Goal: Information Seeking & Learning: Learn about a topic

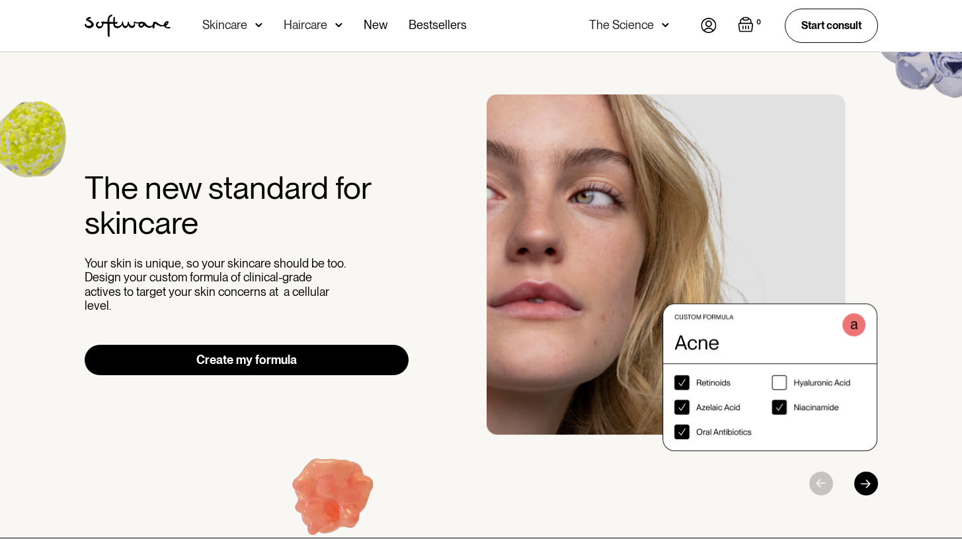
click at [659, 22] on div "The Science" at bounding box center [629, 26] width 80 height 52
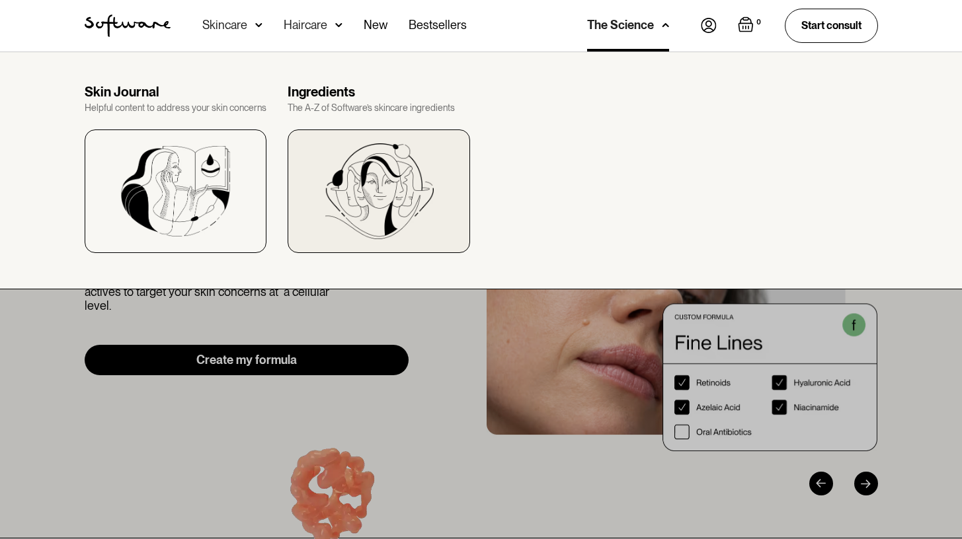
click at [444, 194] on div at bounding box center [379, 192] width 182 height 124
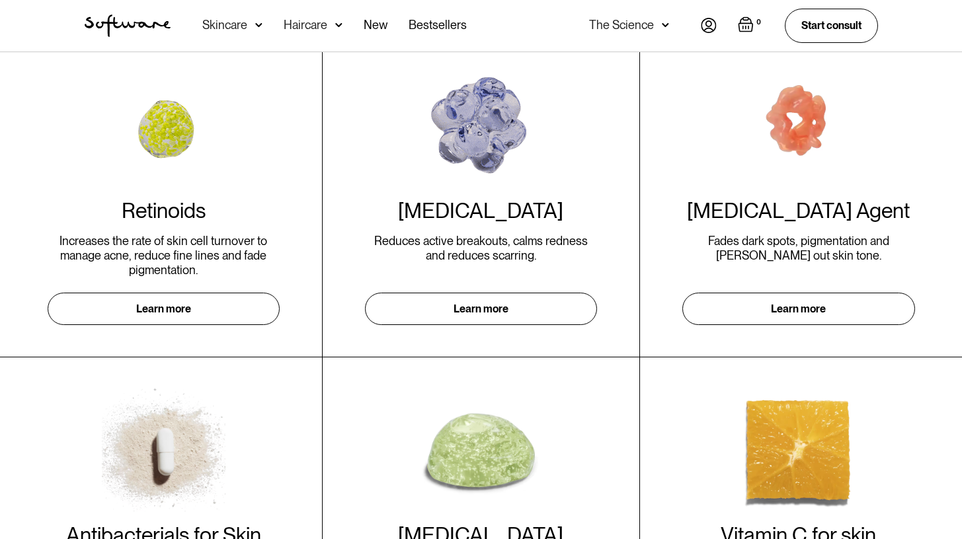
scroll to position [14, 0]
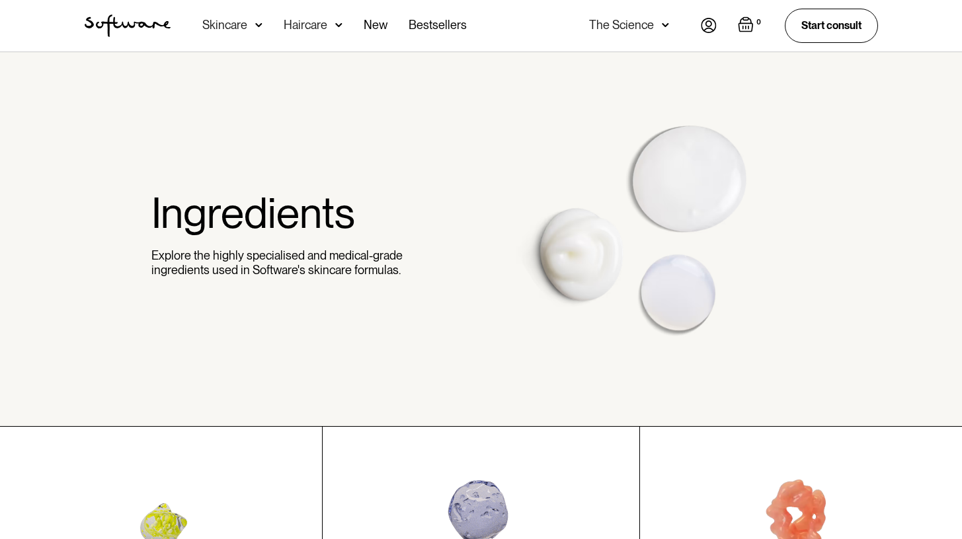
click at [709, 18] on img at bounding box center [709, 25] width 16 height 15
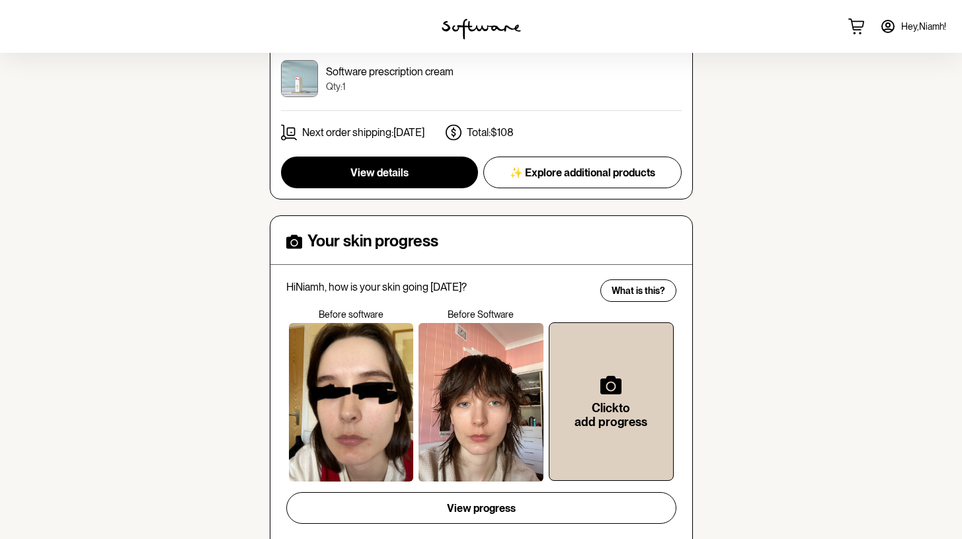
scroll to position [282, 0]
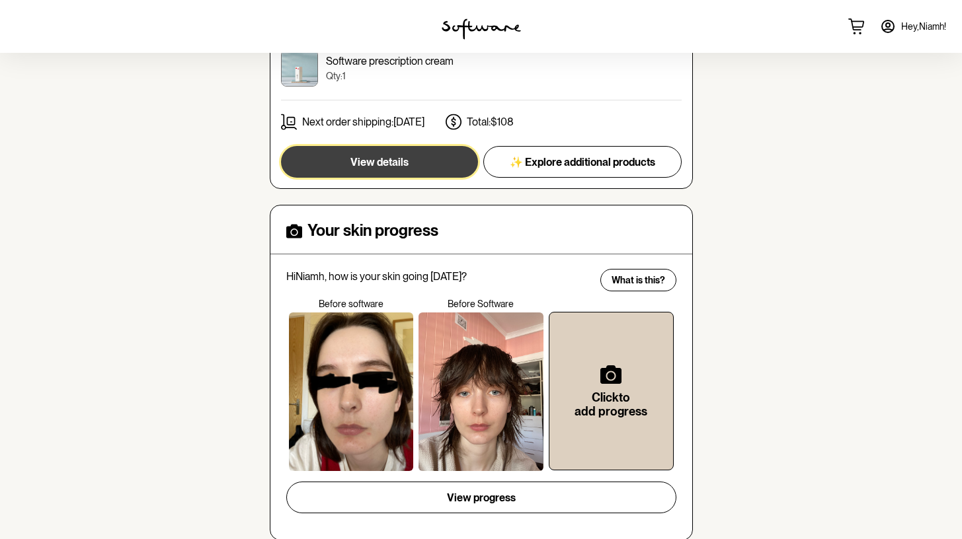
click at [418, 168] on button "View details" at bounding box center [379, 162] width 197 height 32
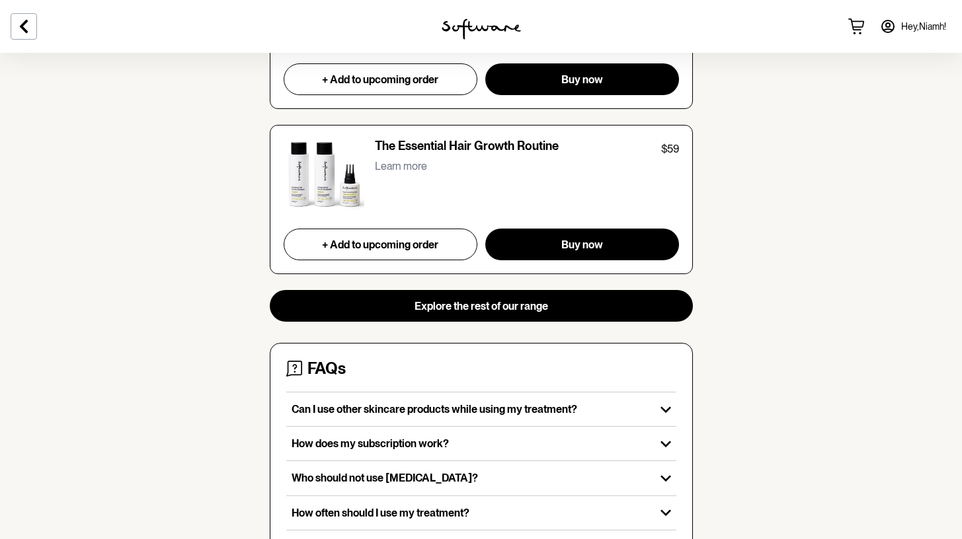
scroll to position [1451, 0]
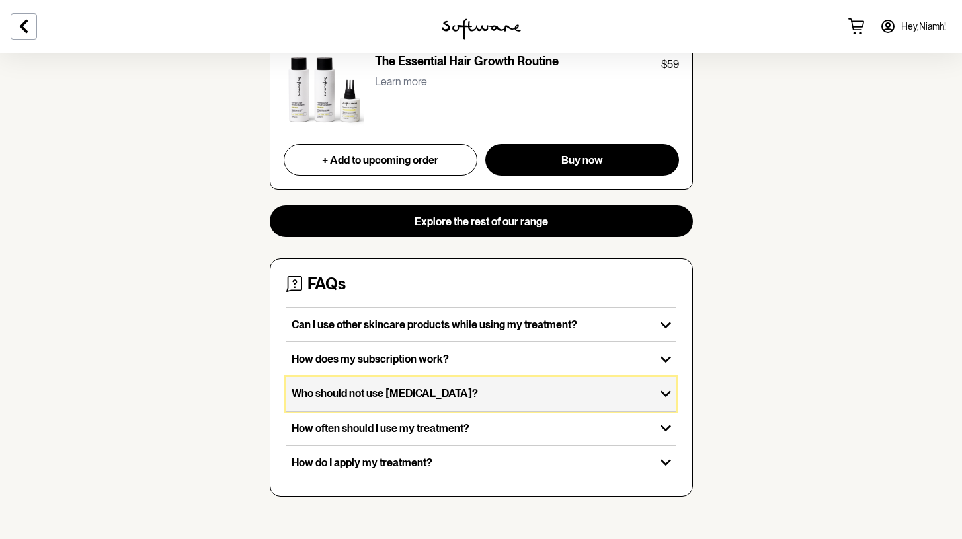
click at [551, 381] on div "Who should not use Tretinoin?" at bounding box center [470, 394] width 369 height 34
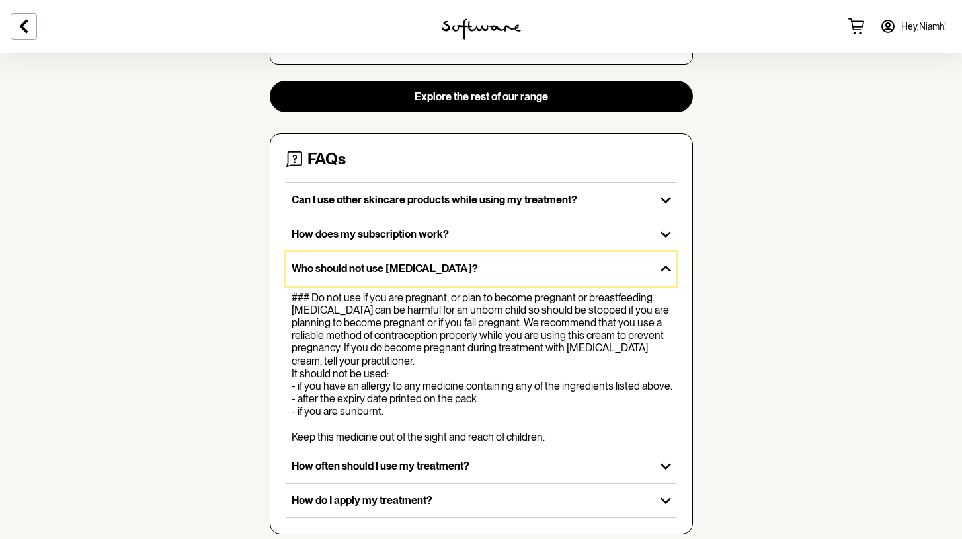
scroll to position [1640, 0]
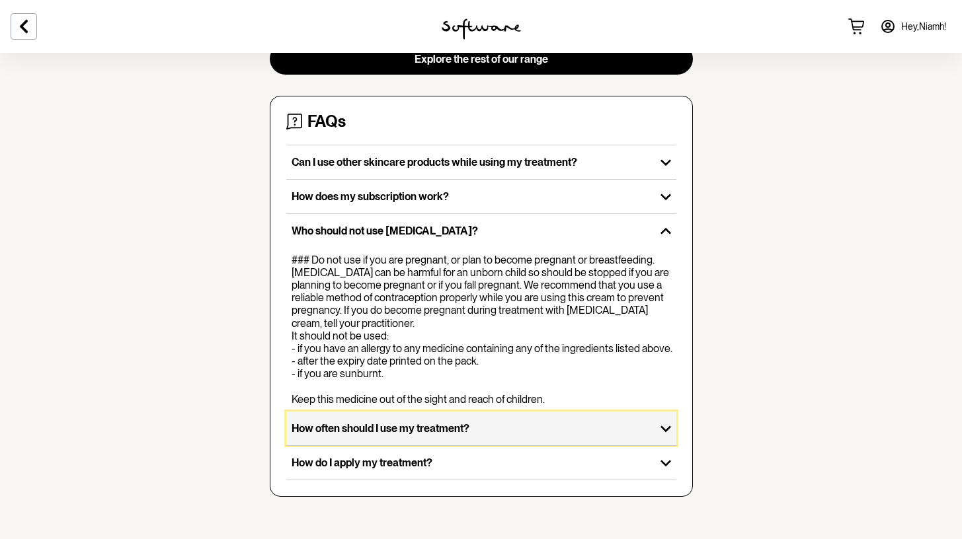
click at [580, 421] on div "How often should I use my treatment?" at bounding box center [470, 429] width 369 height 34
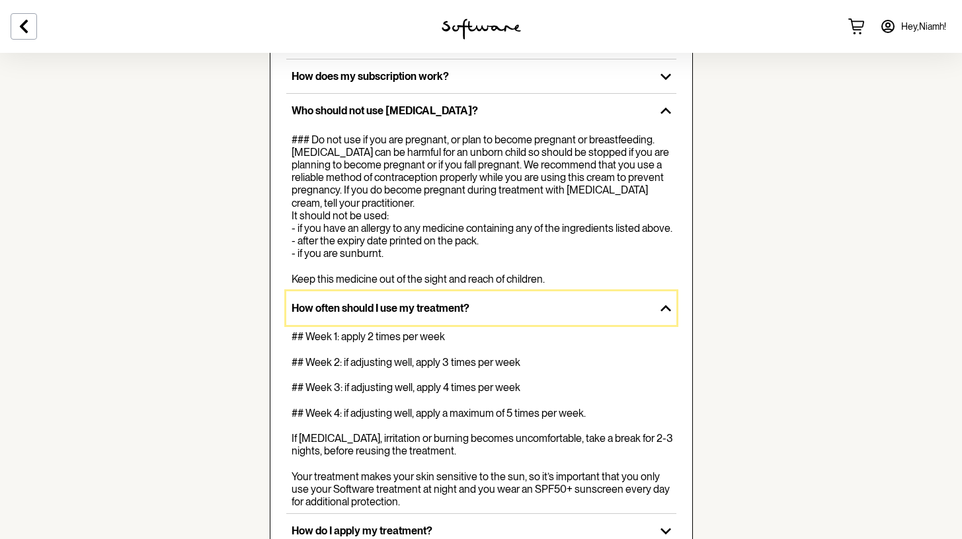
scroll to position [1736, 0]
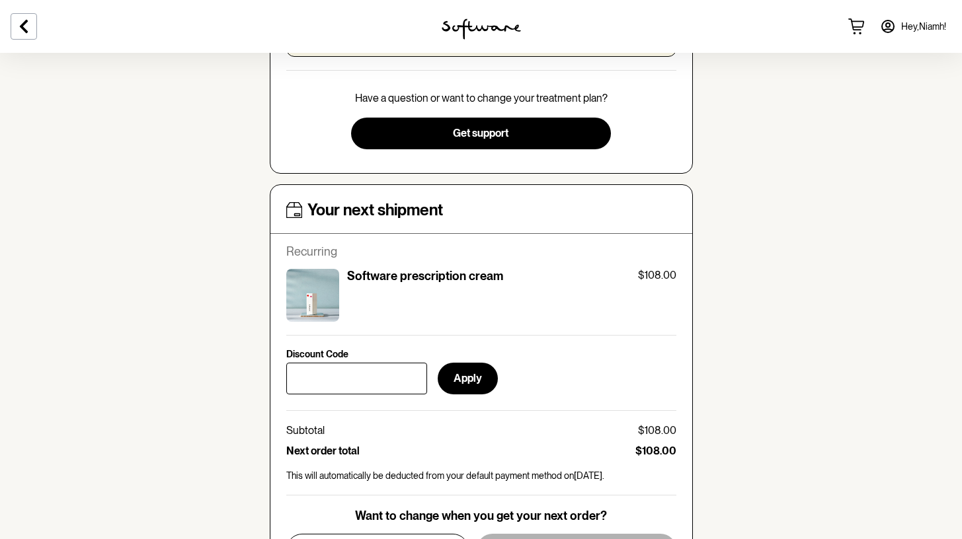
scroll to position [414, 0]
